Goal: Find specific page/section: Find specific page/section

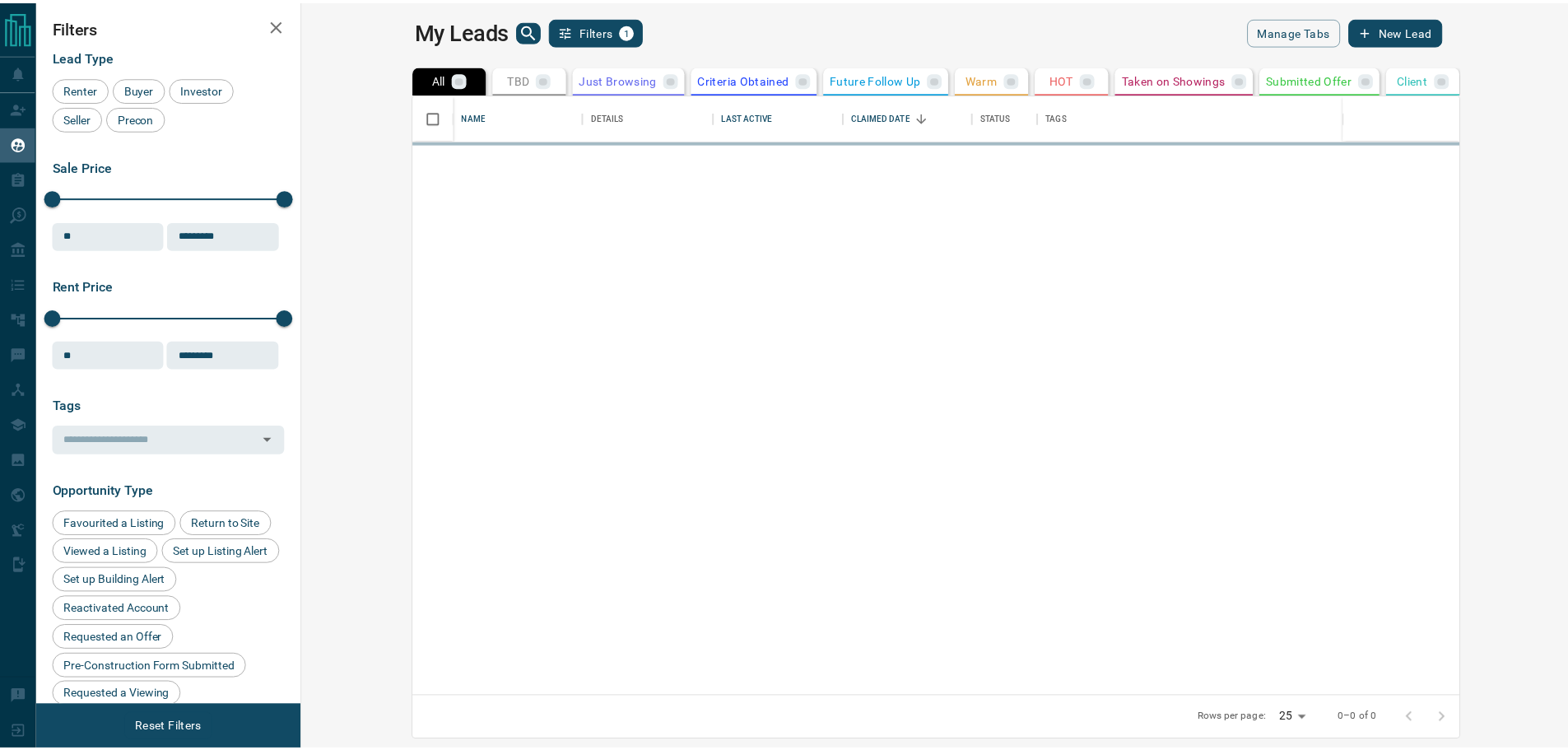
scroll to position [591, 1257]
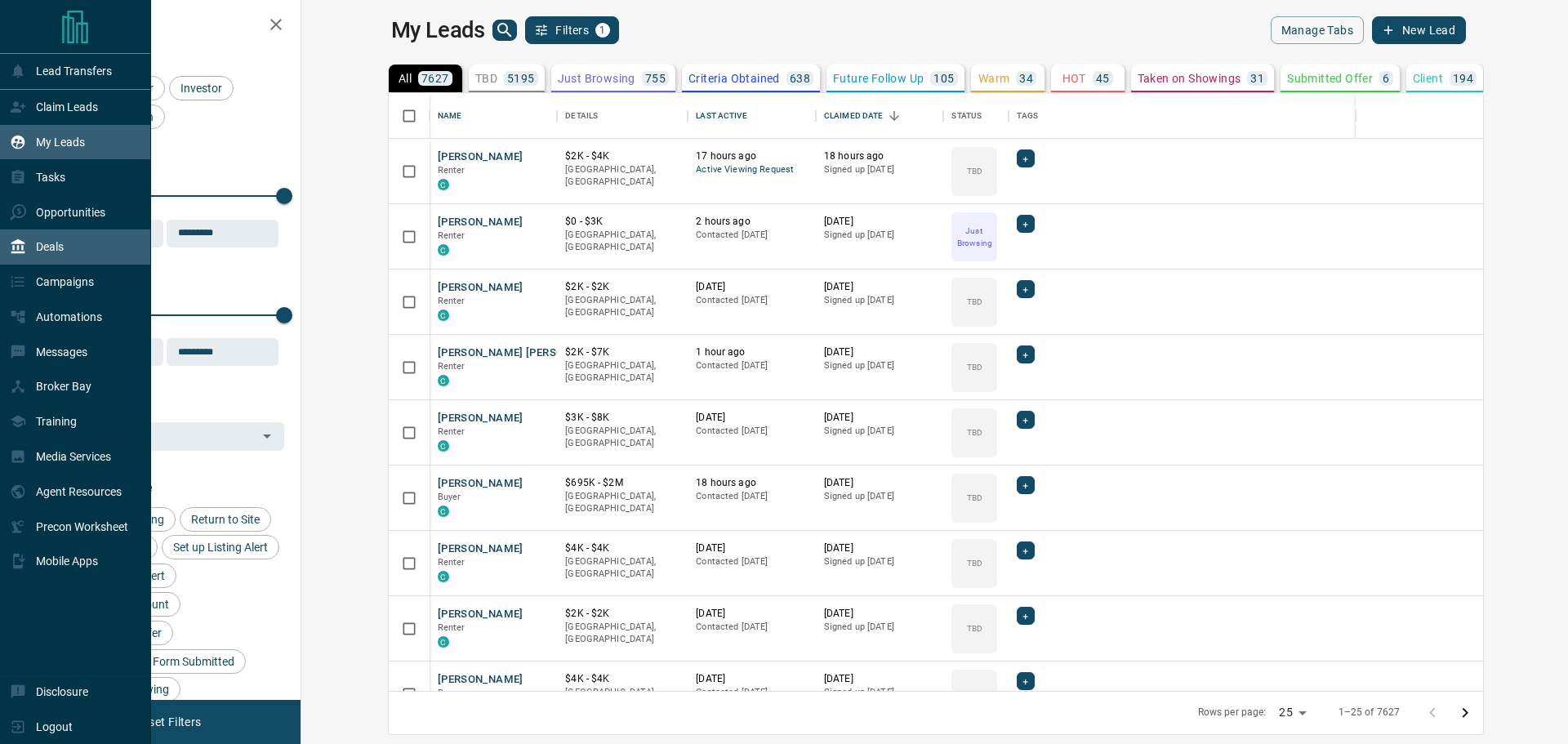
click at [56, 259] on div "Deals" at bounding box center [36, 247] width 54 height 27
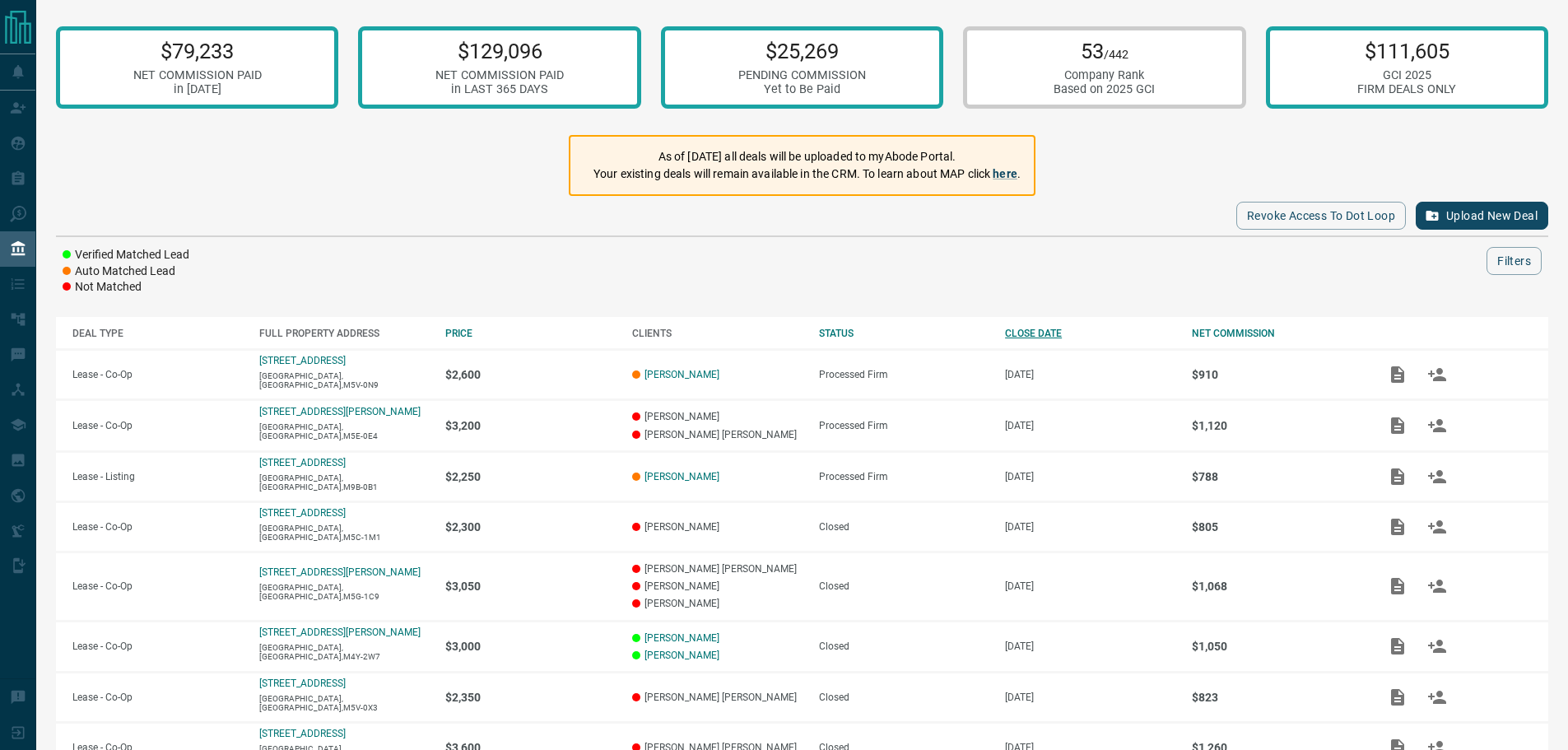
click at [1031, 330] on div "CLOSE DATE" at bounding box center [1090, 333] width 171 height 12
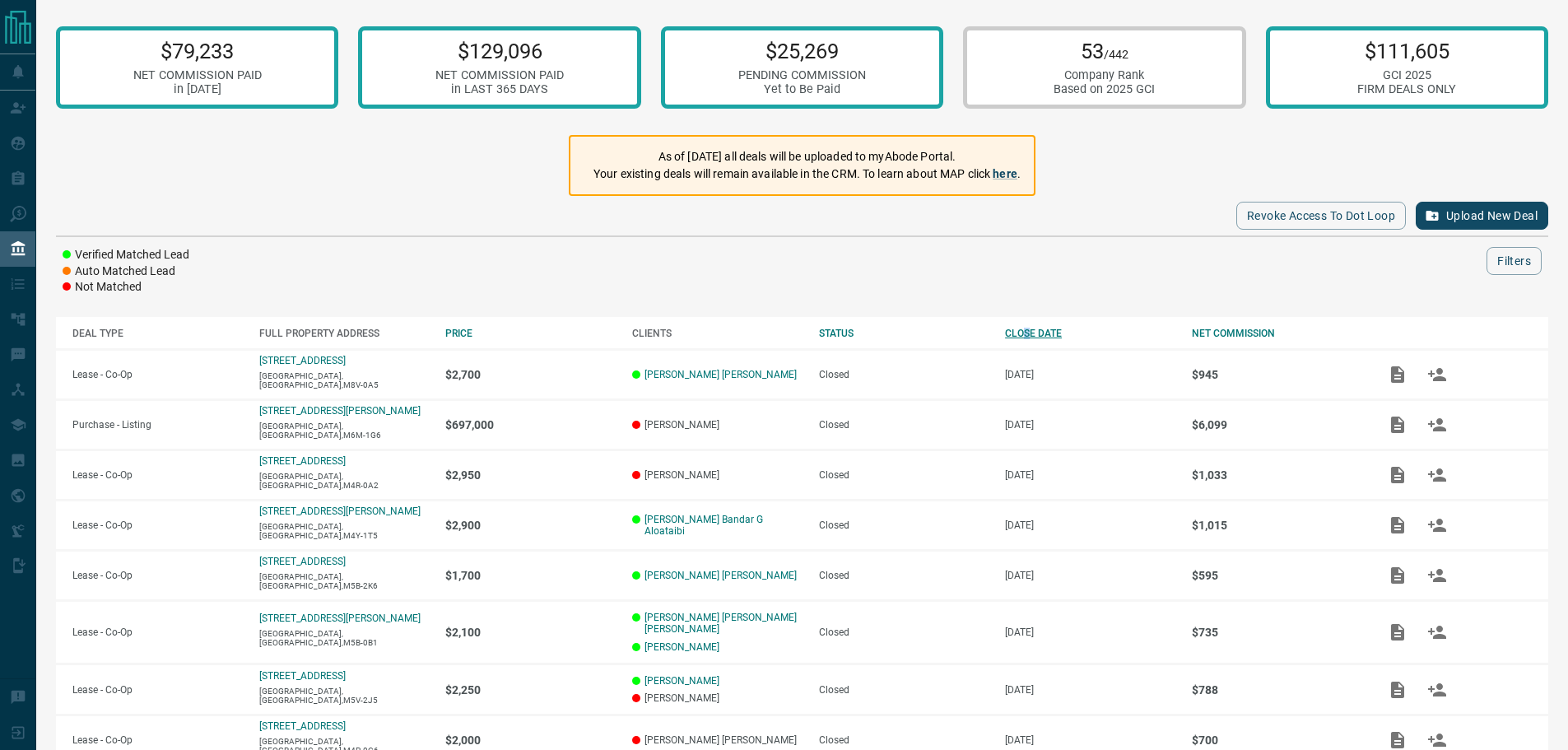
click at [1027, 332] on div "CLOSE DATE" at bounding box center [1090, 333] width 171 height 12
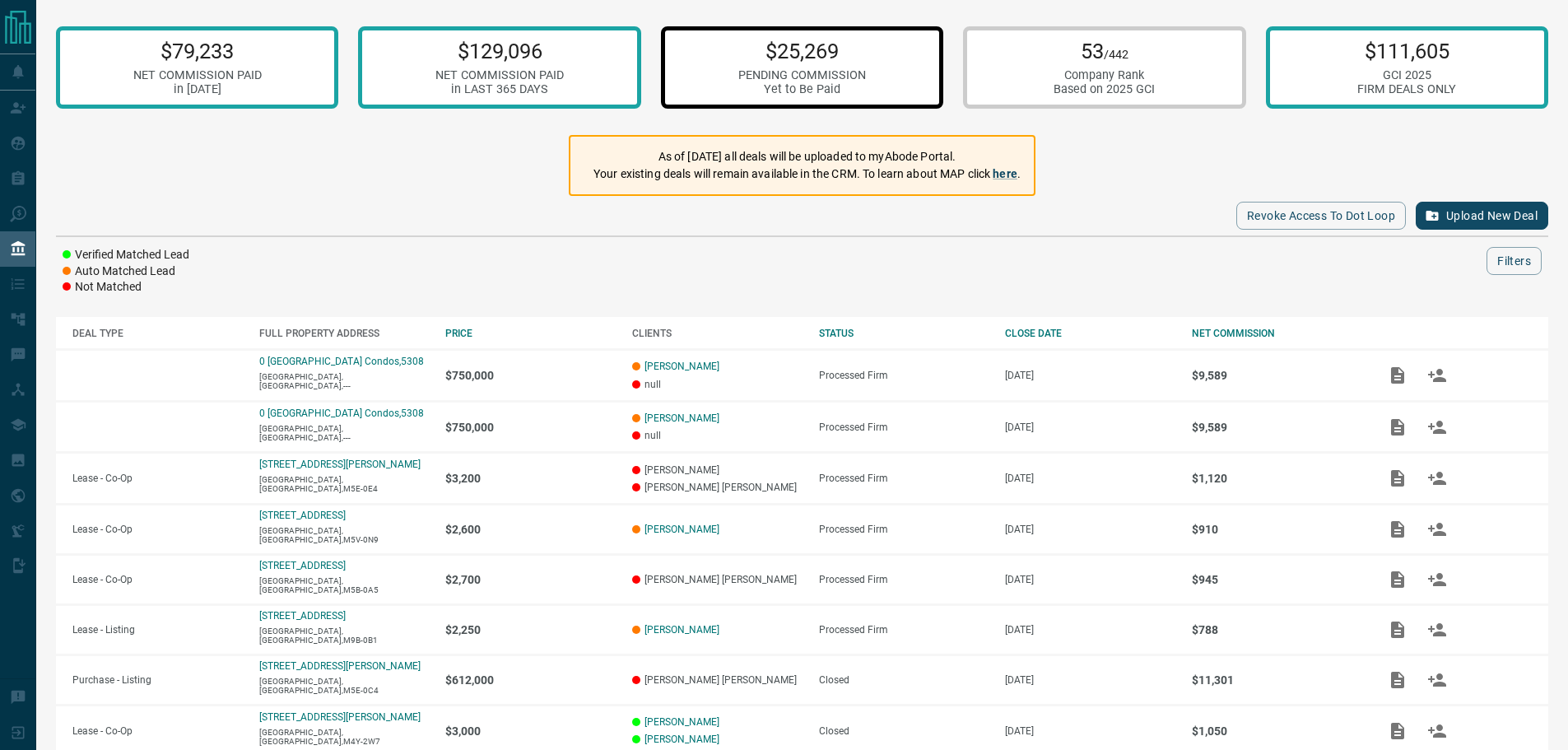
click at [840, 63] on div "$25,269 PENDING COMMISSION Yet to Be Paid" at bounding box center [801, 68] width 127 height 58
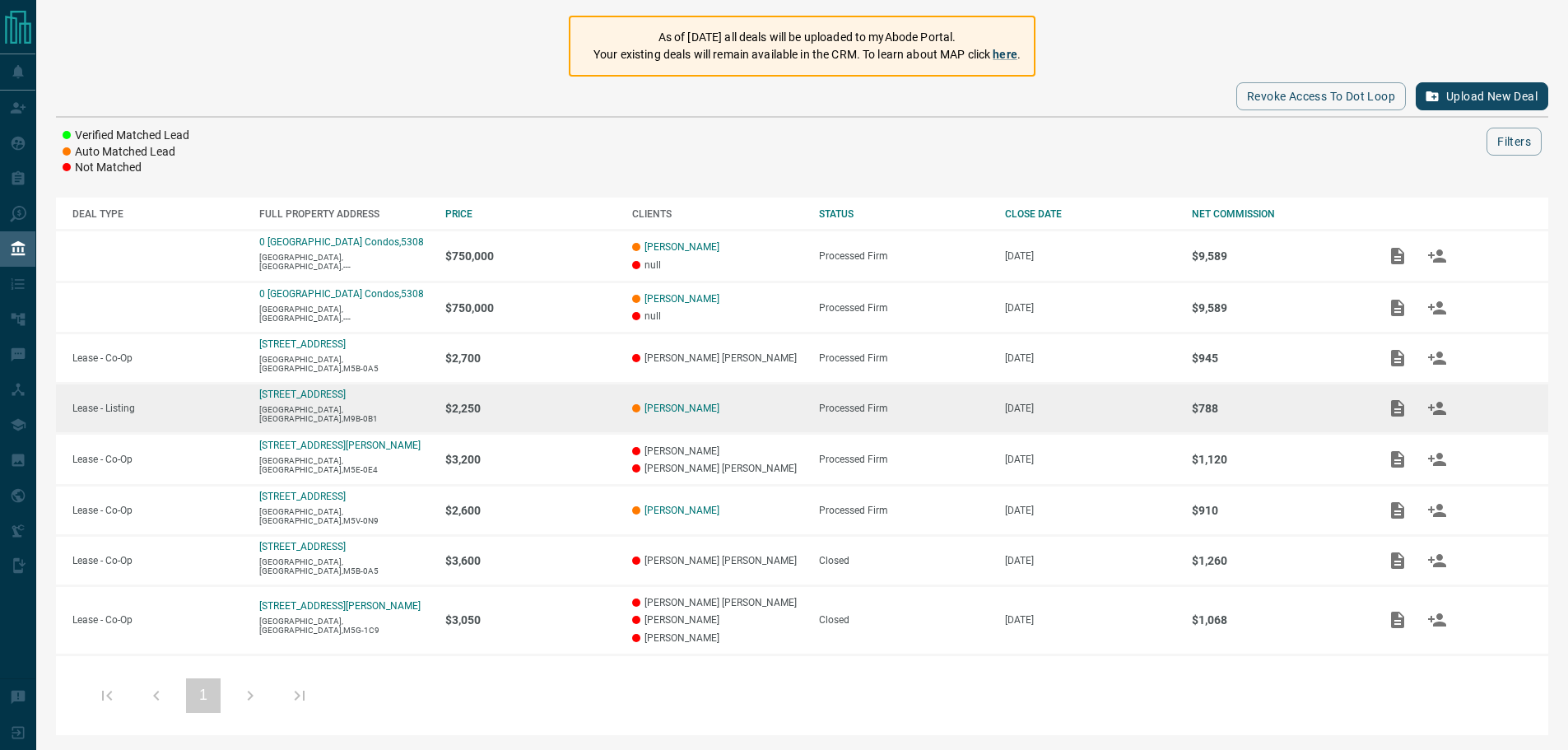
scroll to position [123, 0]
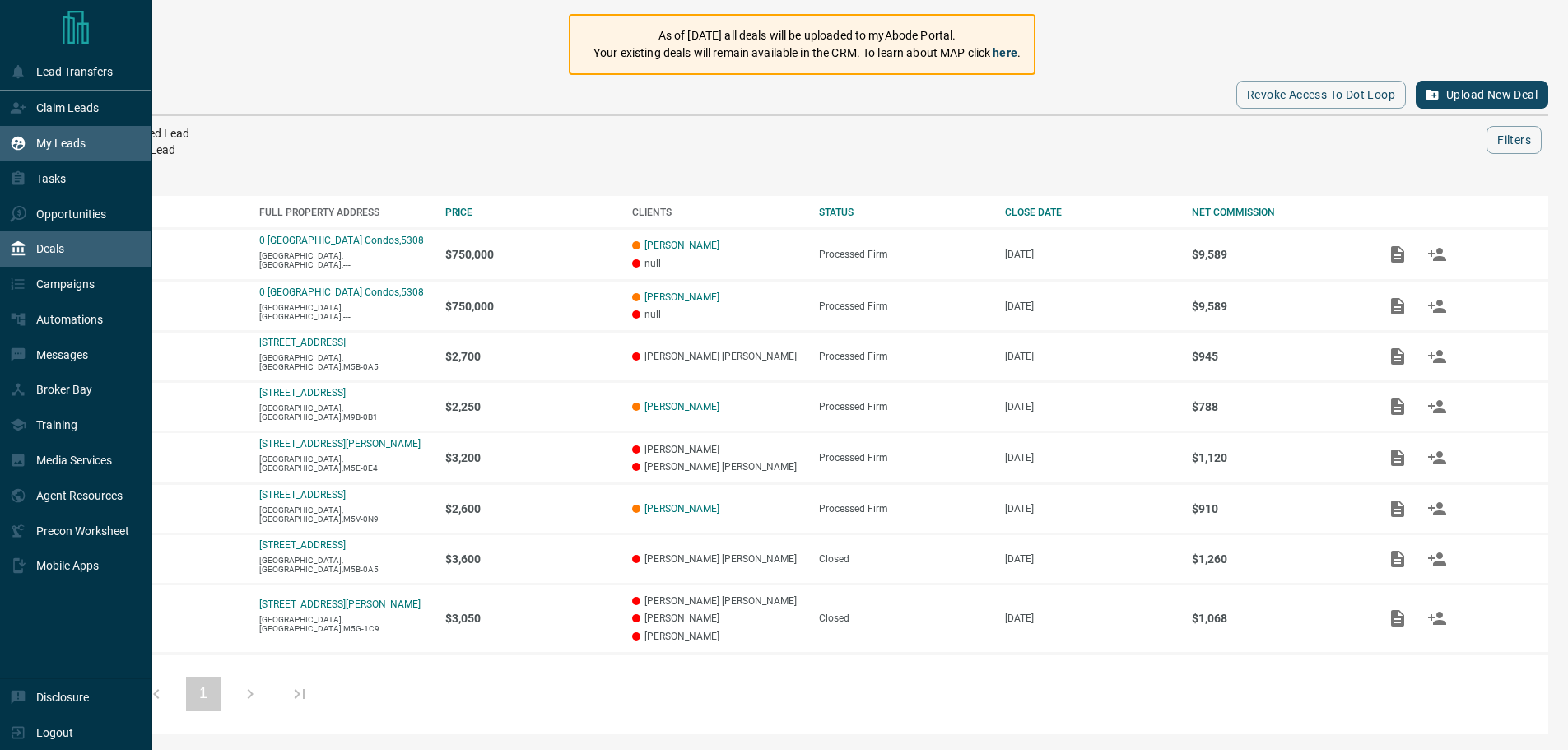
click at [84, 135] on div "My Leads" at bounding box center [47, 143] width 76 height 28
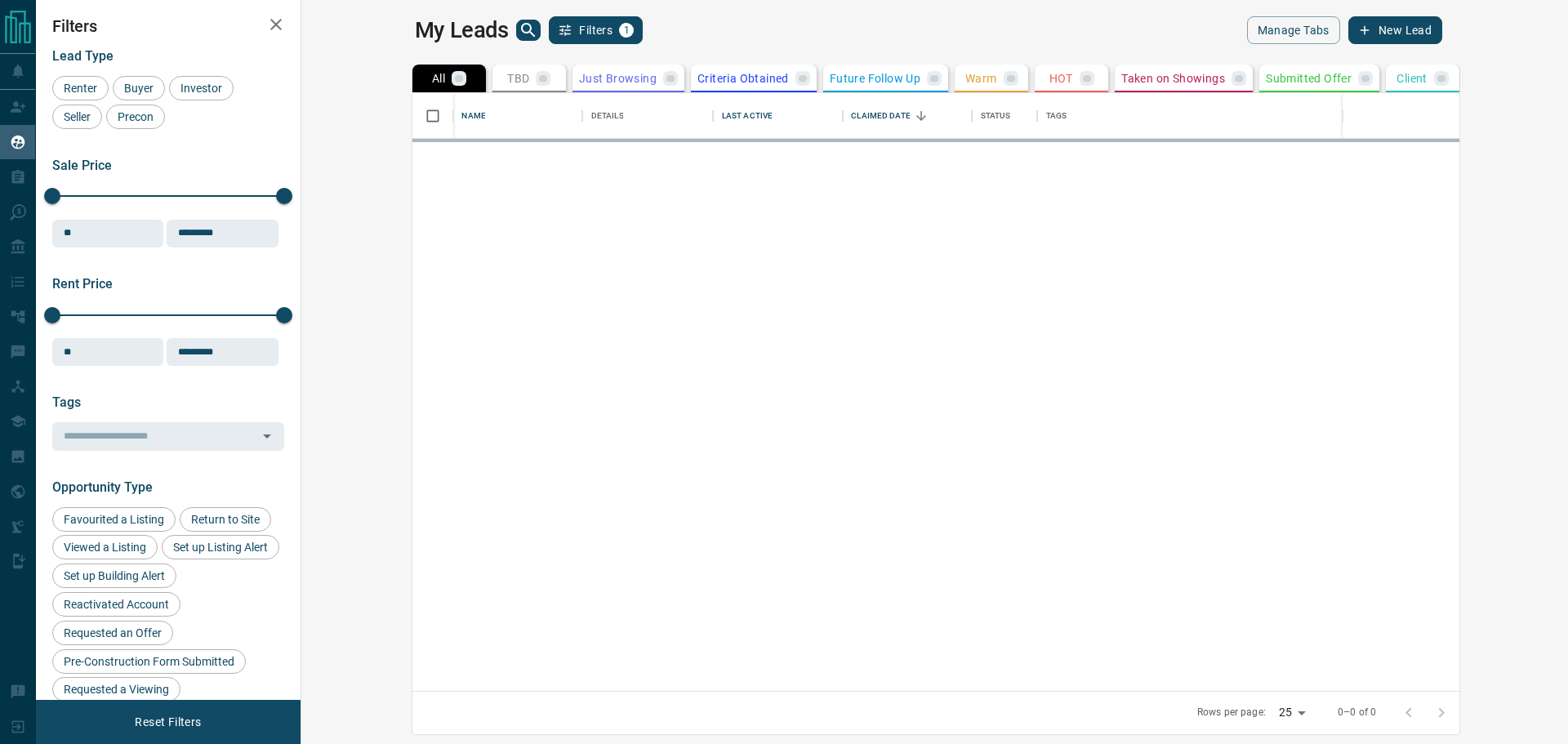
scroll to position [586, 1247]
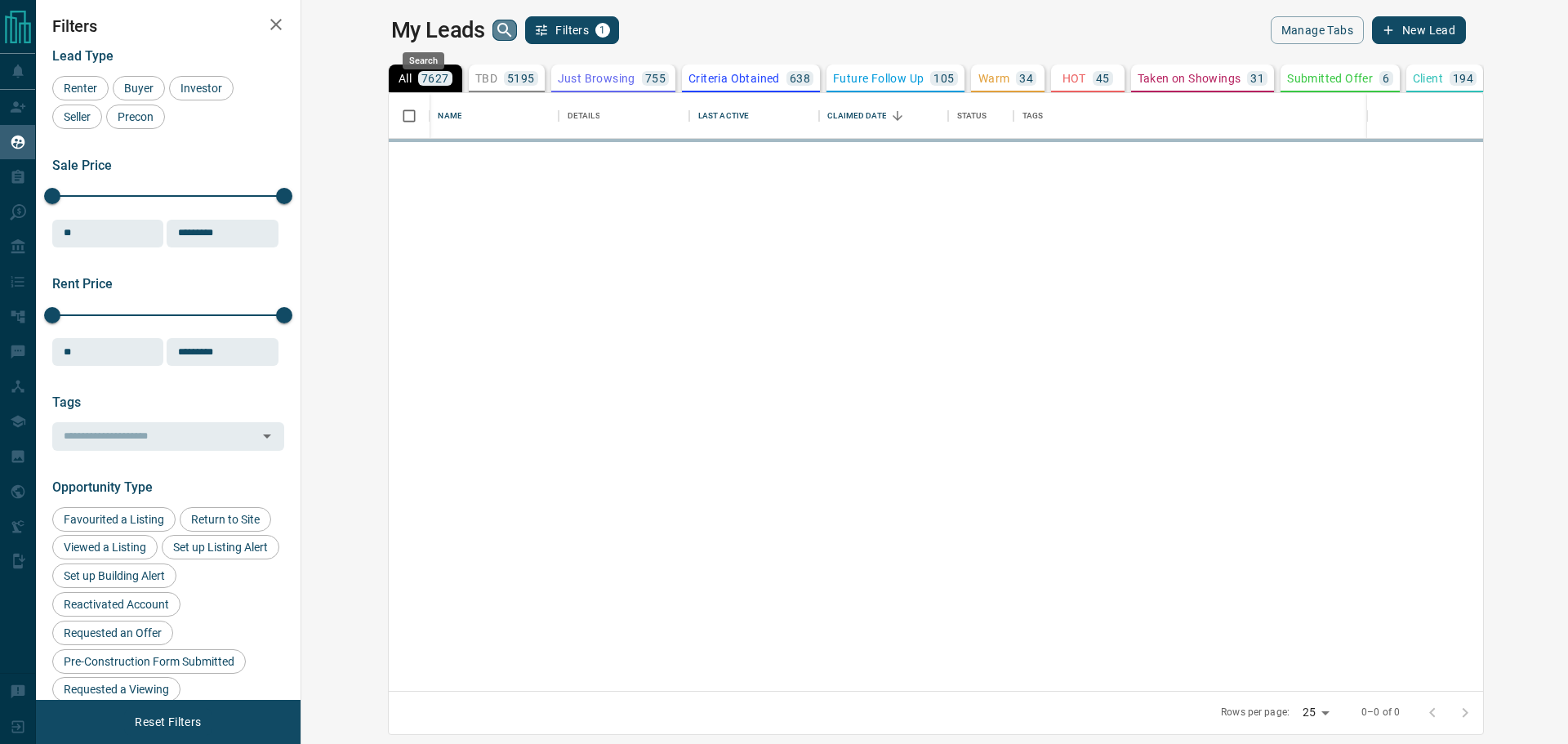
click at [495, 27] on icon "search button" at bounding box center [505, 30] width 19 height 19
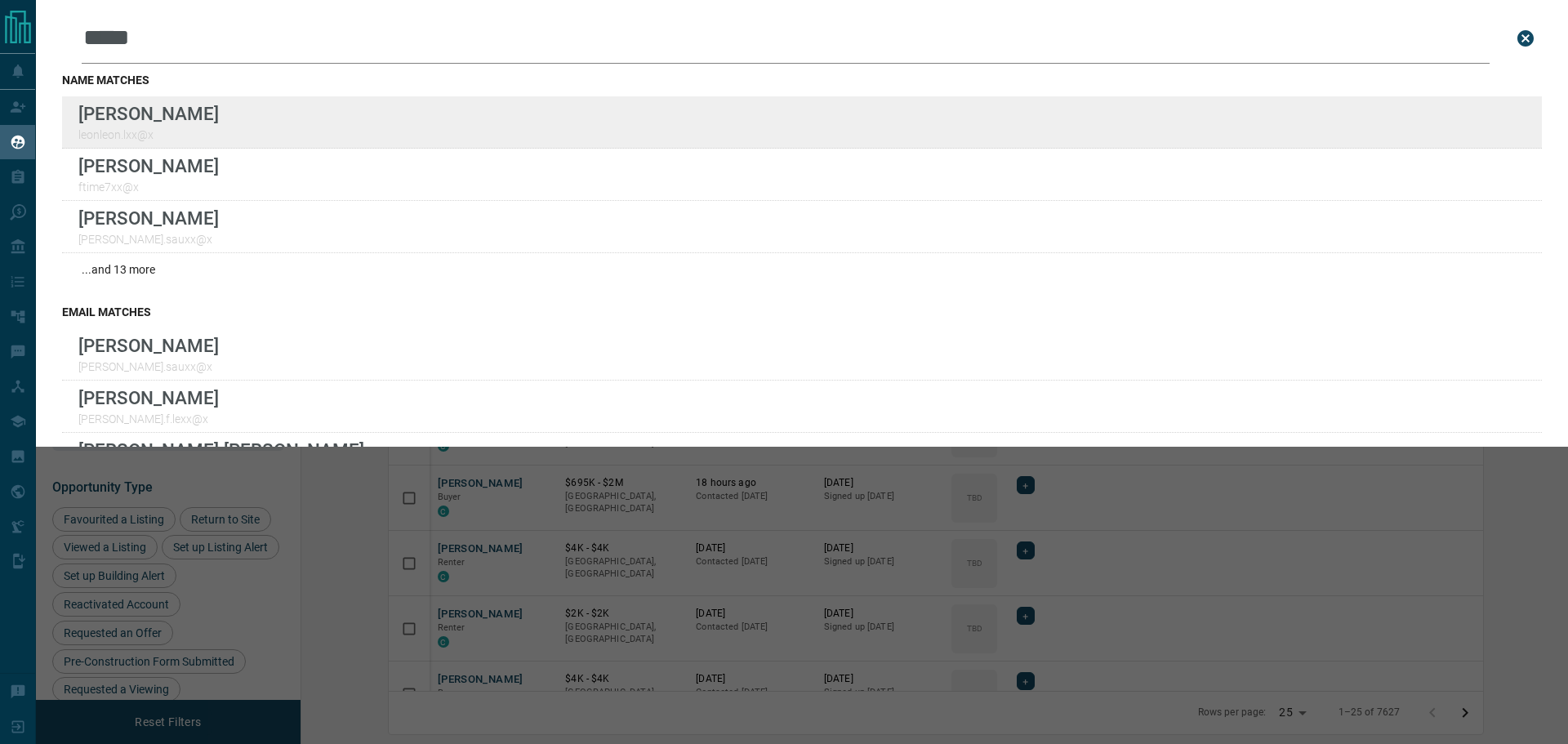
type input "****"
